Goal: Information Seeking & Learning: Find specific fact

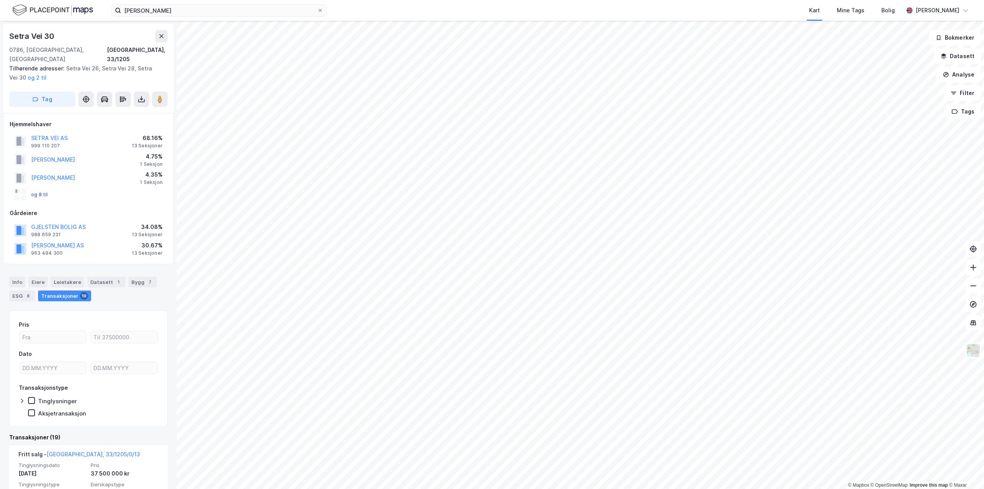
click at [0, 0] on button "og 8 til" at bounding box center [0, 0] width 0 height 0
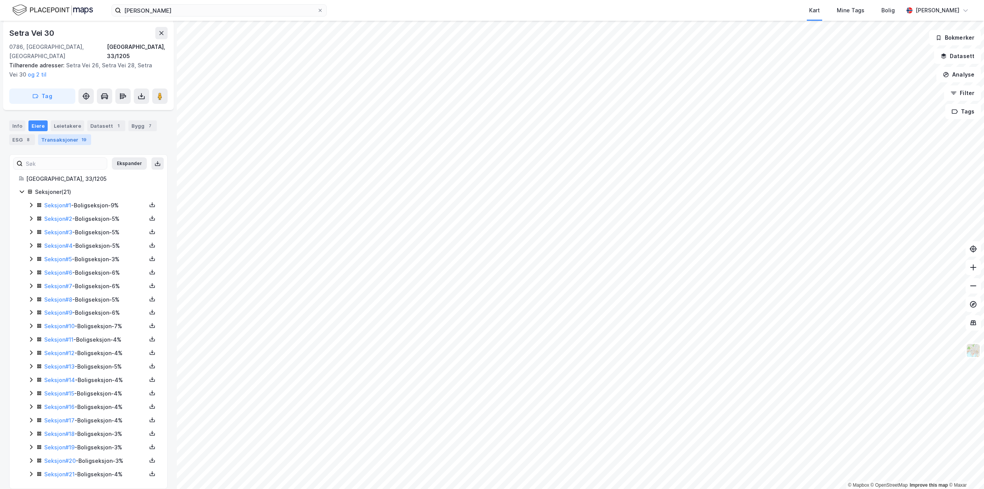
click at [56, 134] on div "Transaksjoner 19" at bounding box center [64, 139] width 53 height 11
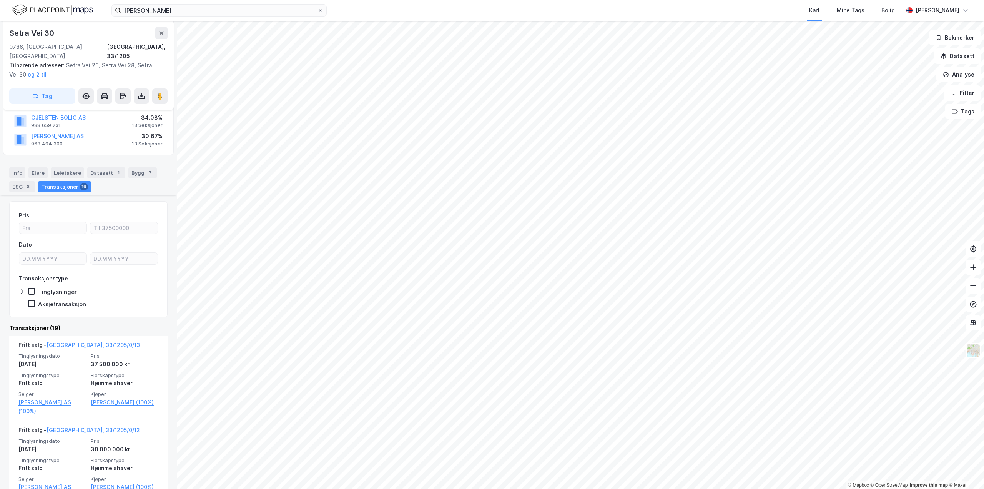
scroll to position [101, 0]
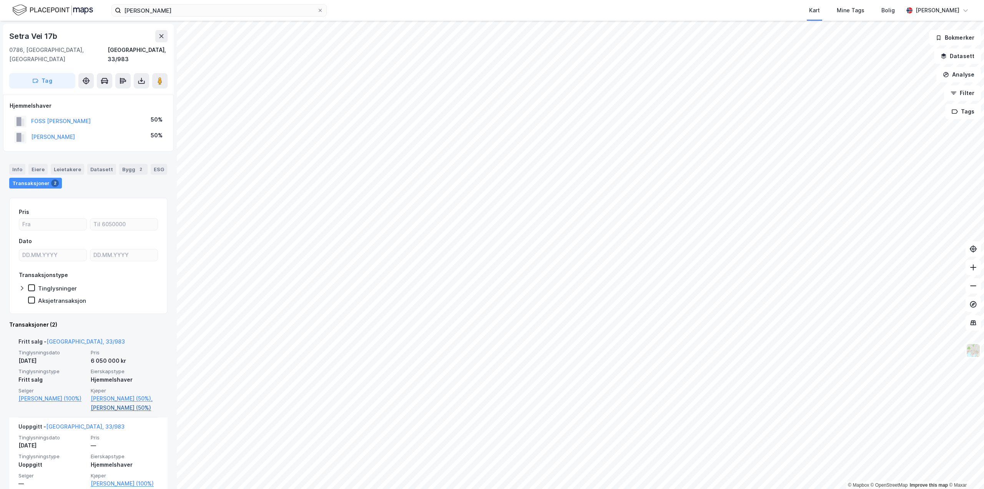
click at [112, 403] on link "[PERSON_NAME] (50%)" at bounding box center [125, 407] width 68 height 9
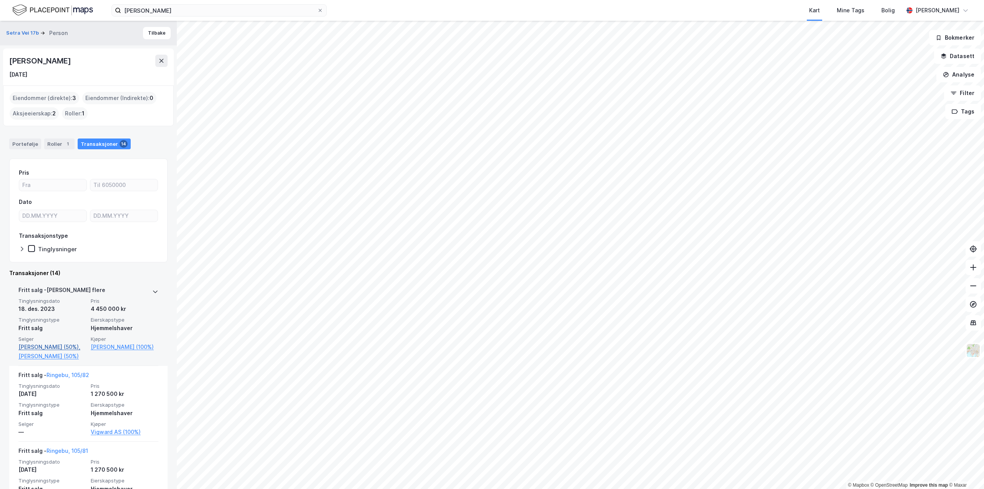
click at [47, 346] on link "Foss Vibeke Dehli (50%)," at bounding box center [52, 346] width 68 height 9
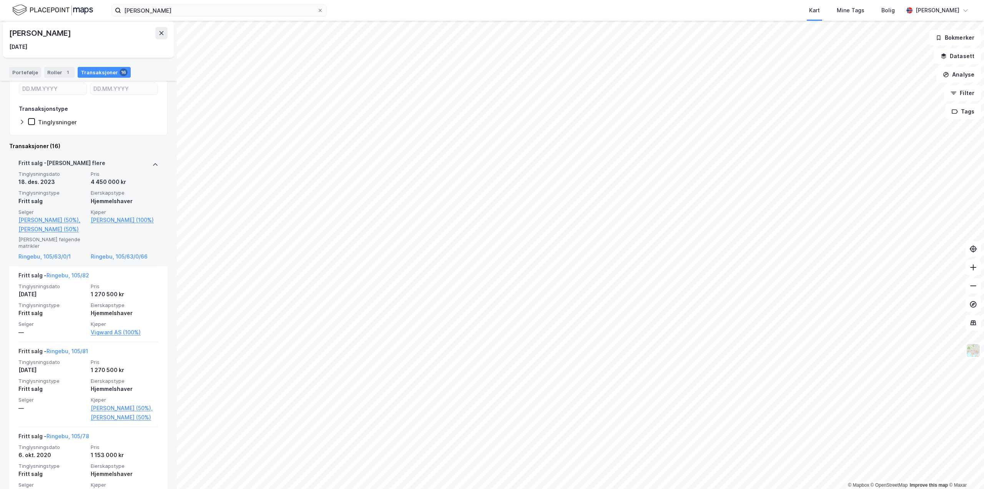
scroll to position [115, 0]
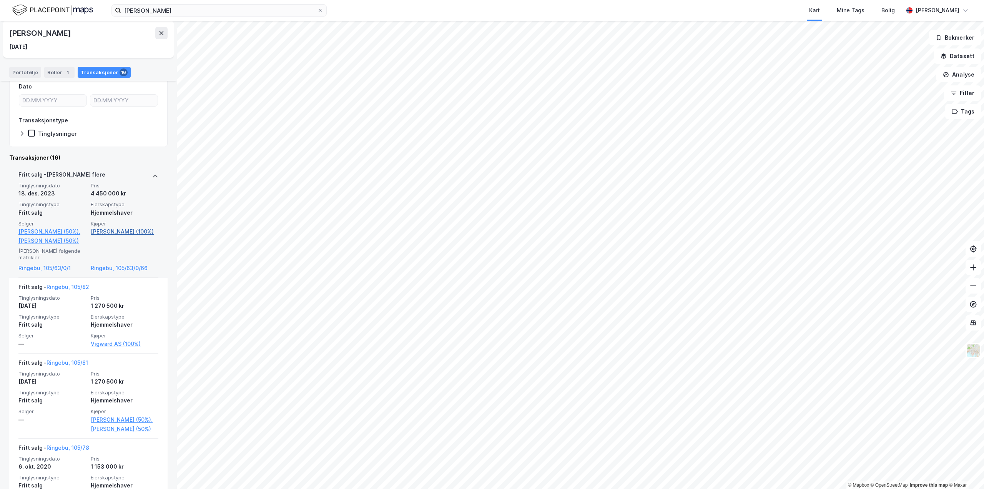
click at [118, 233] on link "Bakke Ola Rørvik (100%)" at bounding box center [125, 231] width 68 height 9
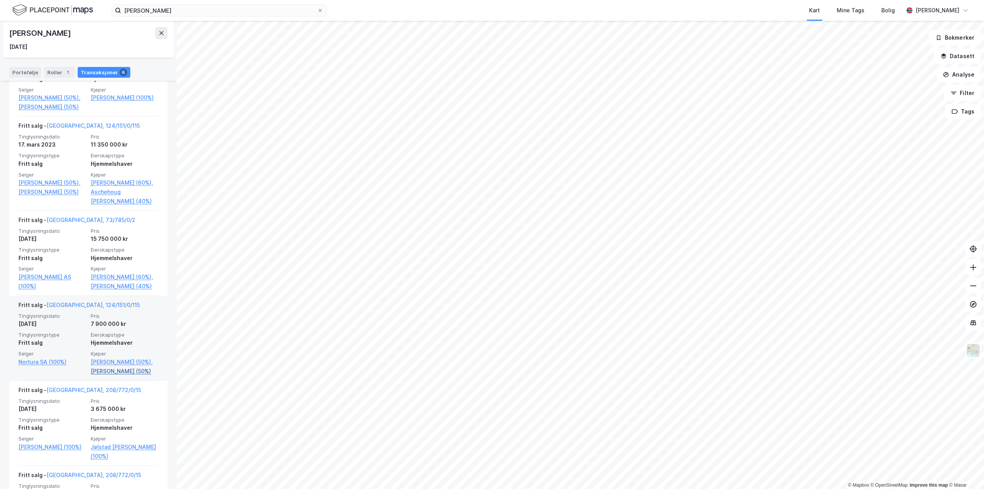
scroll to position [269, 0]
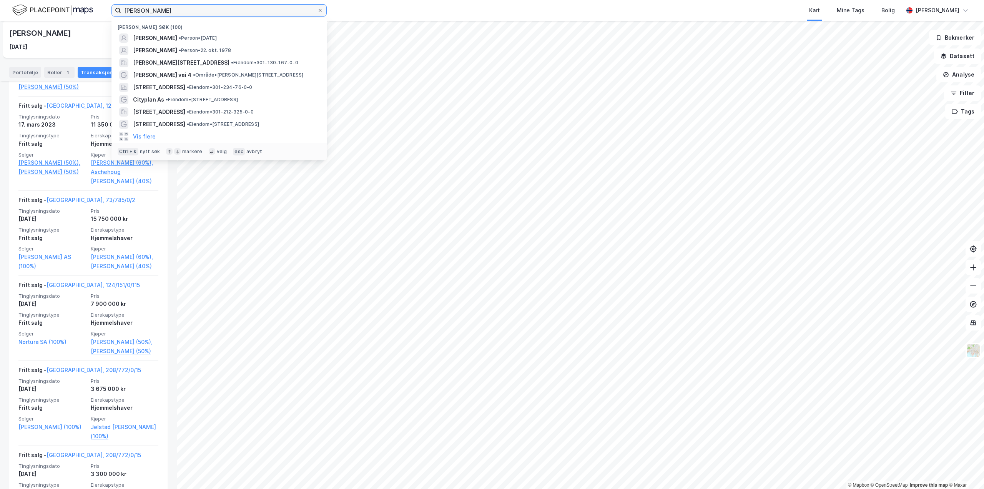
drag, startPoint x: 193, startPoint y: 11, endPoint x: 12, endPoint y: 30, distance: 181.7
click at [12, 30] on div "ole martin røyr Nylige søk (100) OLE MARTIN RØYR • Person • 3. juni 1978 FREDRI…" at bounding box center [492, 244] width 984 height 489
click at [168, 49] on span "[PERSON_NAME]" at bounding box center [155, 50] width 44 height 9
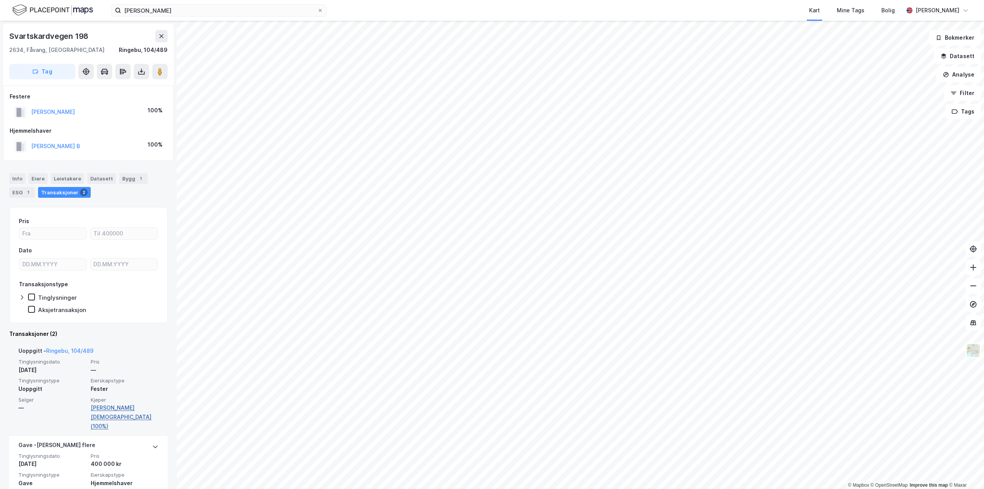
click at [125, 405] on link "Kaas Christian (100%)" at bounding box center [125, 417] width 68 height 28
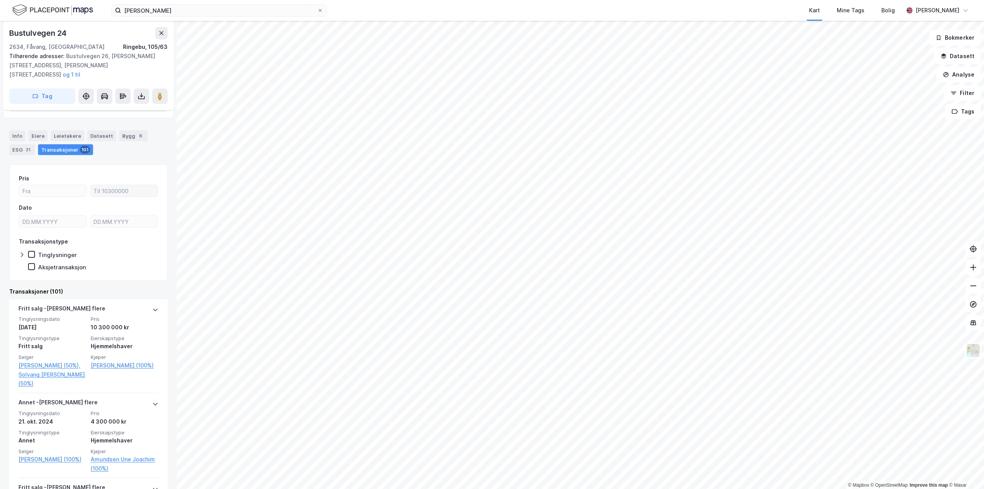
scroll to position [154, 0]
click at [148, 10] on input "ole martin røyr" at bounding box center [219, 11] width 196 height 12
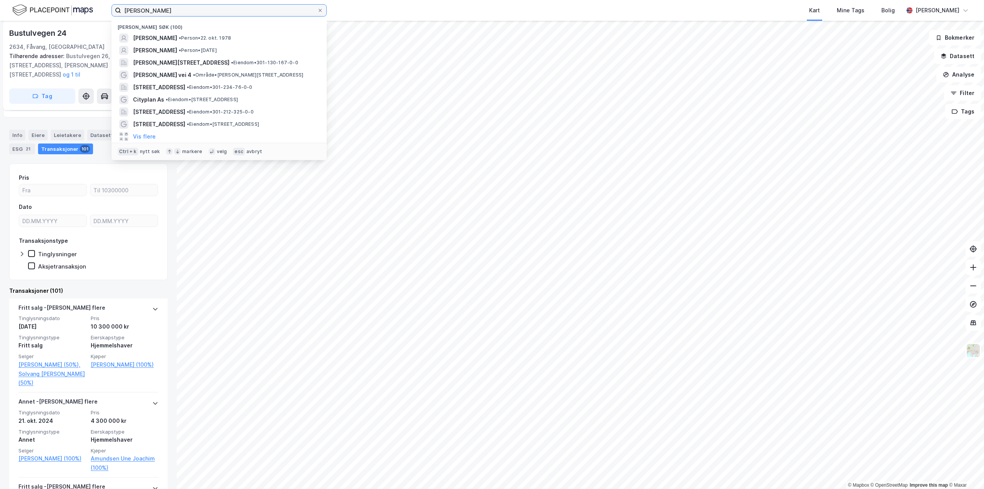
click at [148, 10] on input "ole martin røyr" at bounding box center [219, 11] width 196 height 12
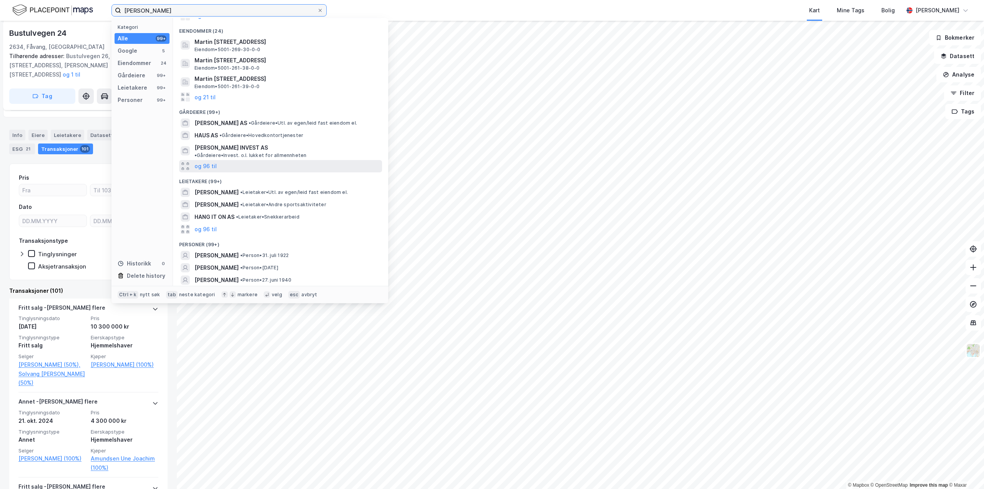
scroll to position [66, 0]
type input "hans martin haug"
click at [251, 263] on div "HANS MARTIN HAUG • Person • 14. apr. 1875" at bounding box center [288, 267] width 186 height 9
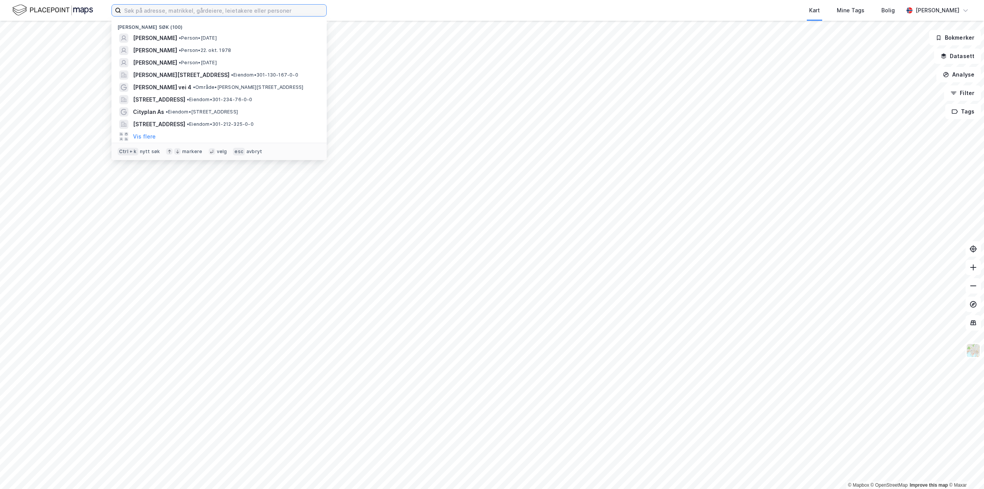
click at [238, 11] on input at bounding box center [223, 11] width 205 height 12
paste input "Vendla 74 A"
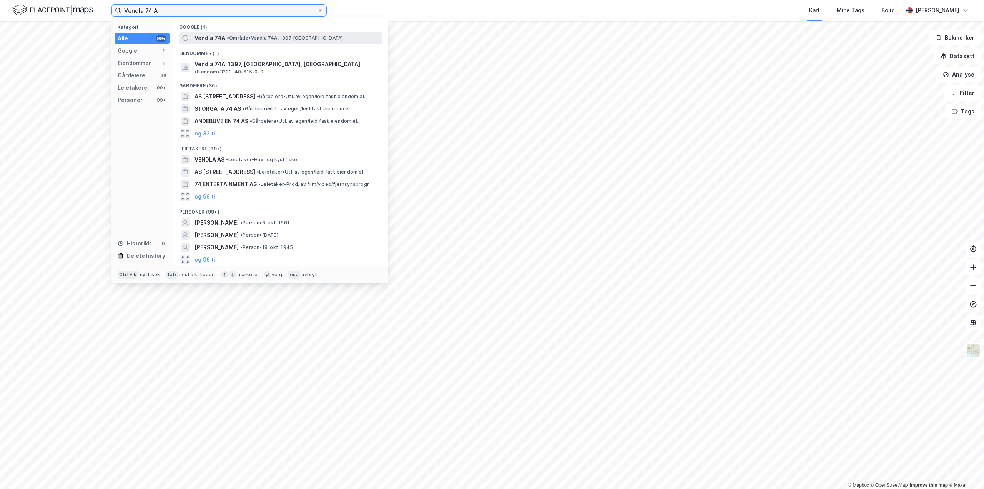
type input "Vendla 74 A"
click at [216, 37] on span "Vendla 74A" at bounding box center [210, 37] width 31 height 9
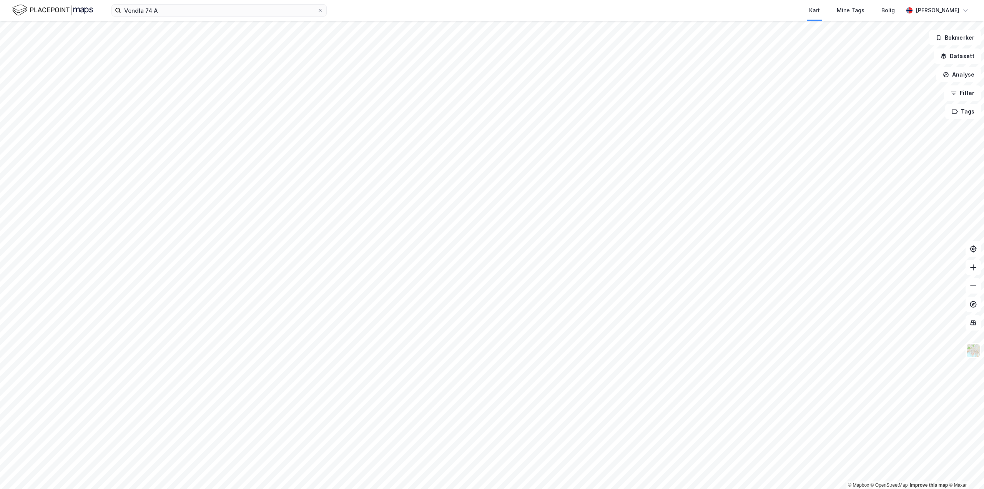
click at [174, 18] on div "Vendla 74 A Kart Mine Tags Bolig [PERSON_NAME]" at bounding box center [492, 10] width 984 height 21
click at [172, 12] on input "Vendla 74 A" at bounding box center [219, 11] width 196 height 12
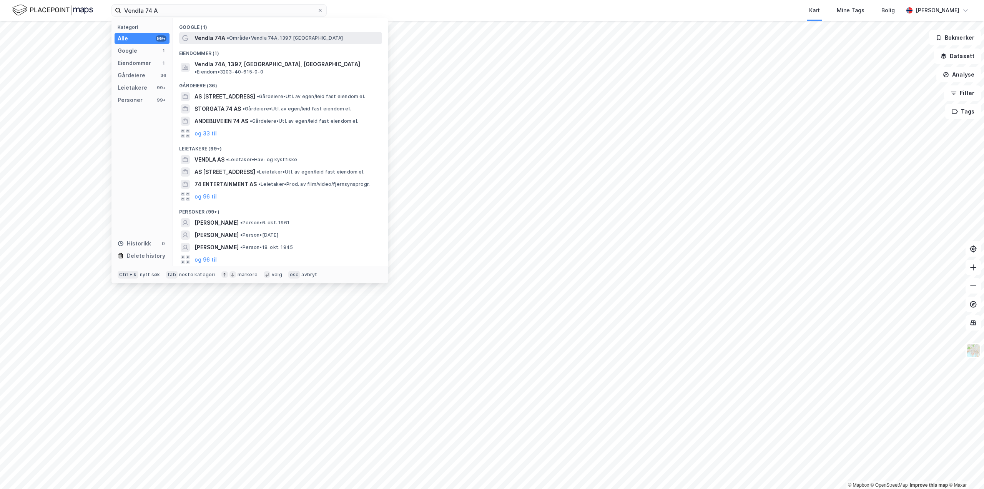
click at [213, 35] on span "Vendla 74A" at bounding box center [210, 37] width 31 height 9
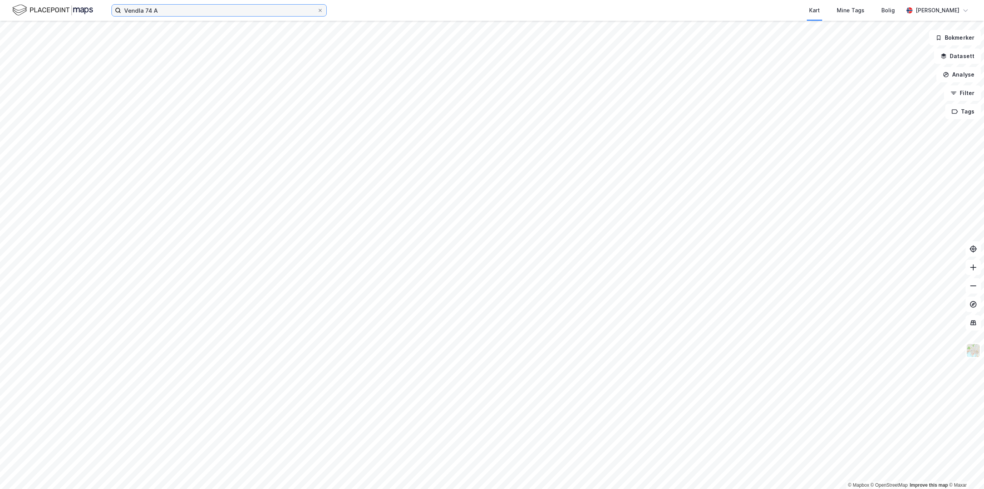
click at [202, 11] on input "Vendla 74 A" at bounding box center [219, 11] width 196 height 12
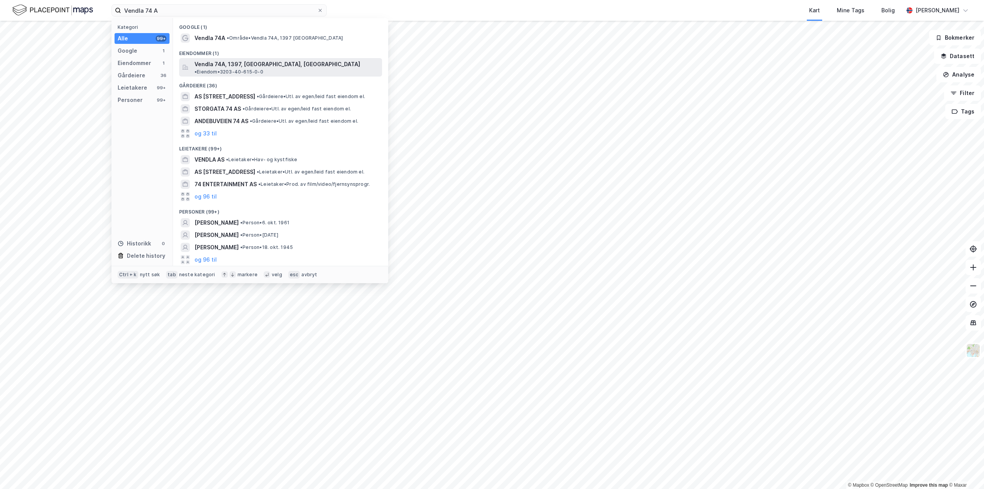
click at [231, 67] on span "Vendla 74A, 1397, [GEOGRAPHIC_DATA], [GEOGRAPHIC_DATA]" at bounding box center [278, 64] width 166 height 9
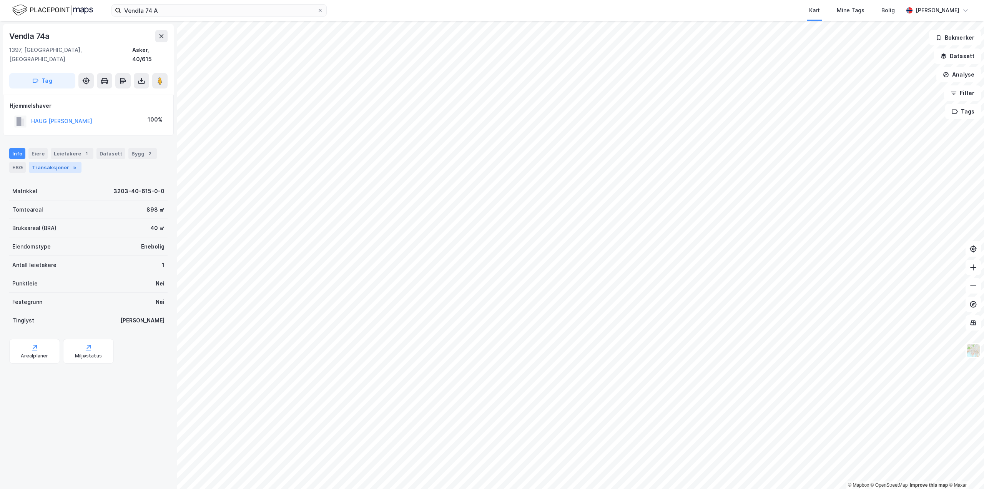
click at [44, 162] on div "Transaksjoner 5" at bounding box center [55, 167] width 53 height 11
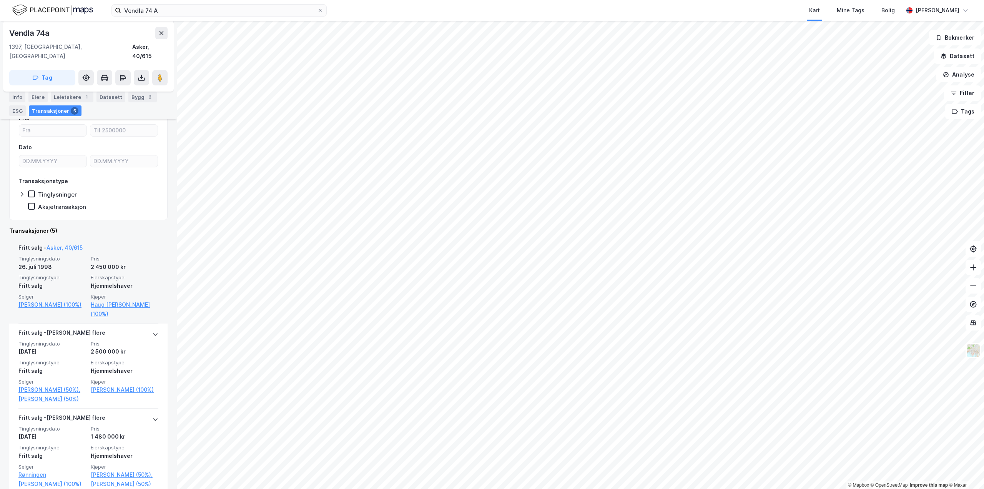
scroll to position [192, 0]
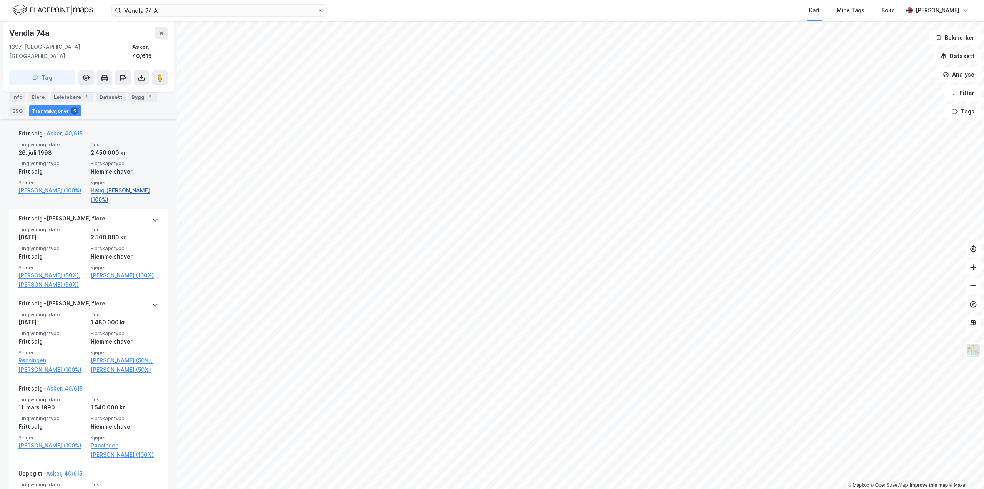
click at [125, 186] on link "Haug [PERSON_NAME] (100%)" at bounding box center [125, 195] width 68 height 18
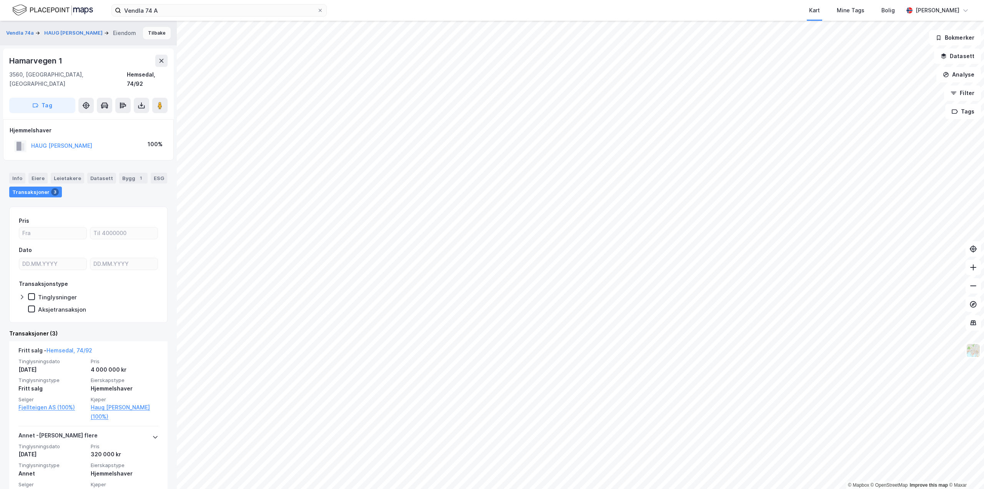
click at [145, 36] on button "Tilbake" at bounding box center [157, 33] width 28 height 12
